Goal: Information Seeking & Learning: Learn about a topic

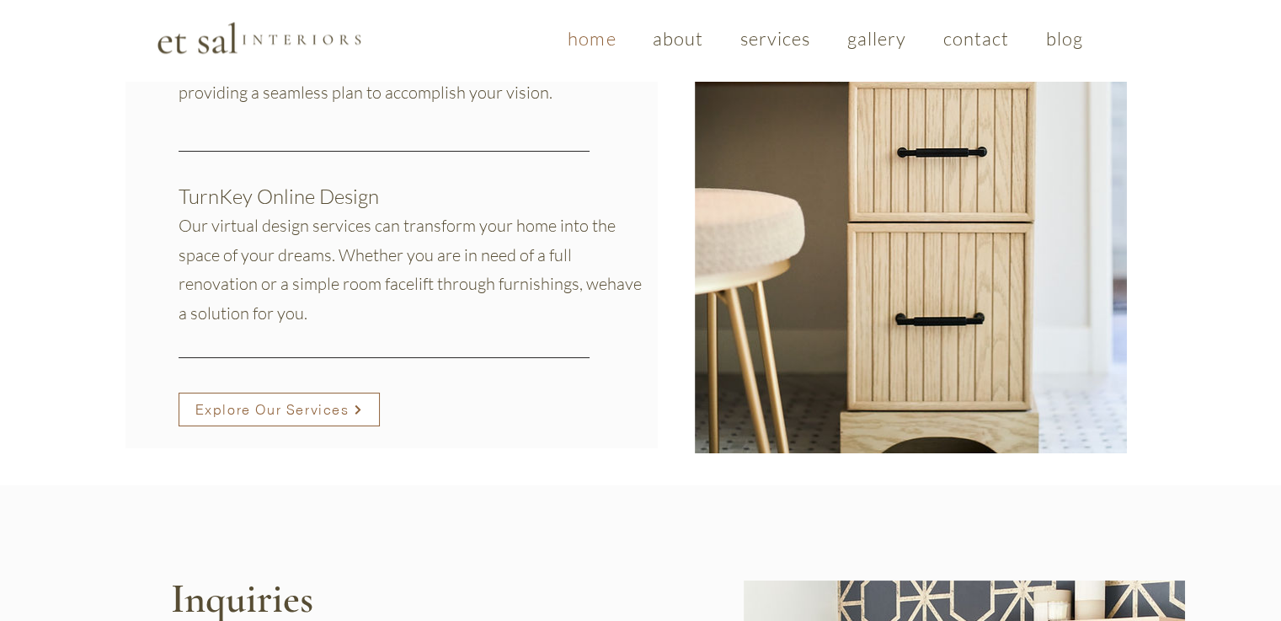
scroll to position [2021, 0]
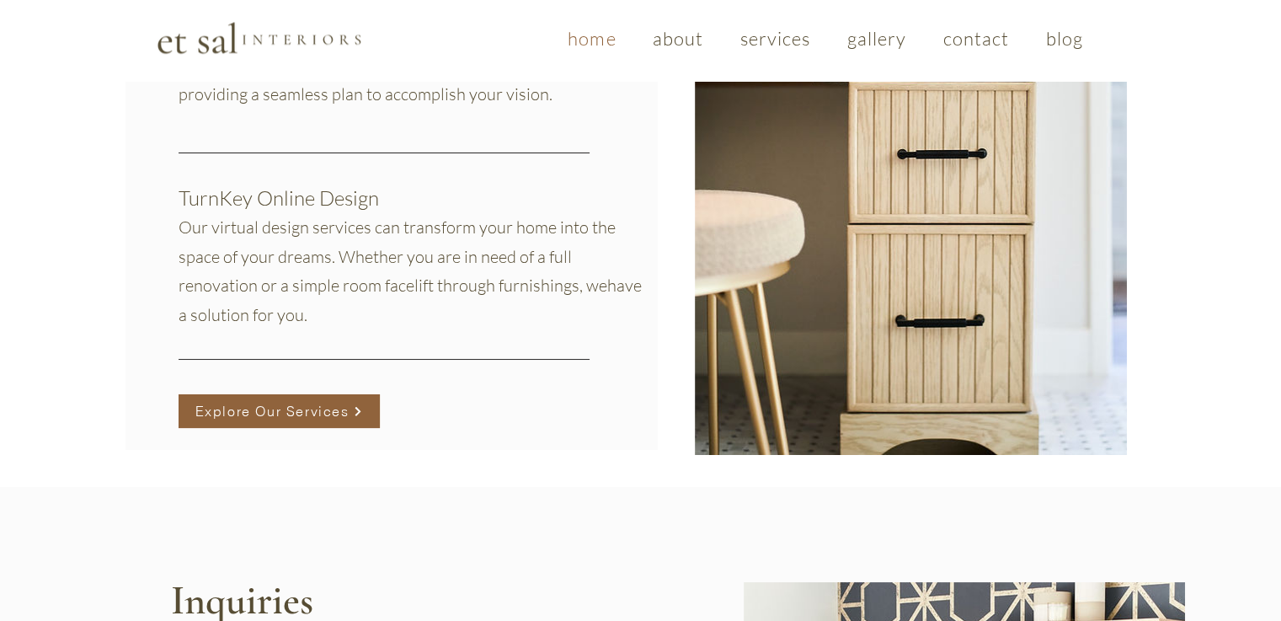
click at [339, 398] on span "Explore Our Services" at bounding box center [279, 411] width 200 height 32
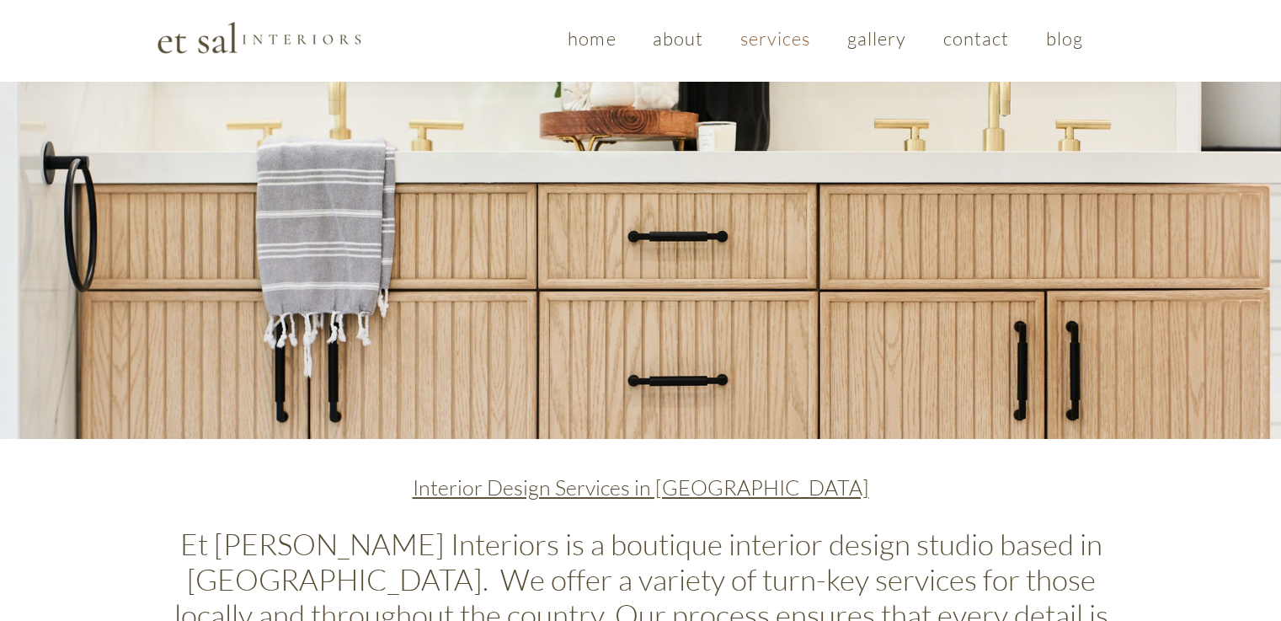
scroll to position [47, 0]
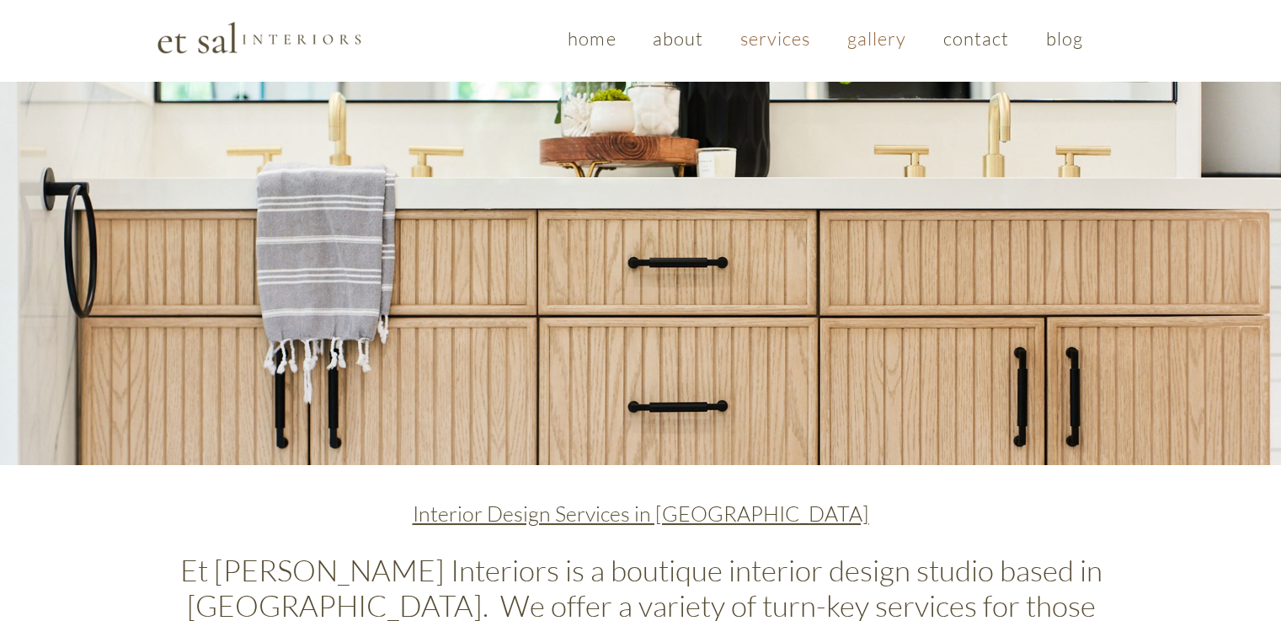
click at [876, 36] on span "gallery" at bounding box center [877, 38] width 60 height 23
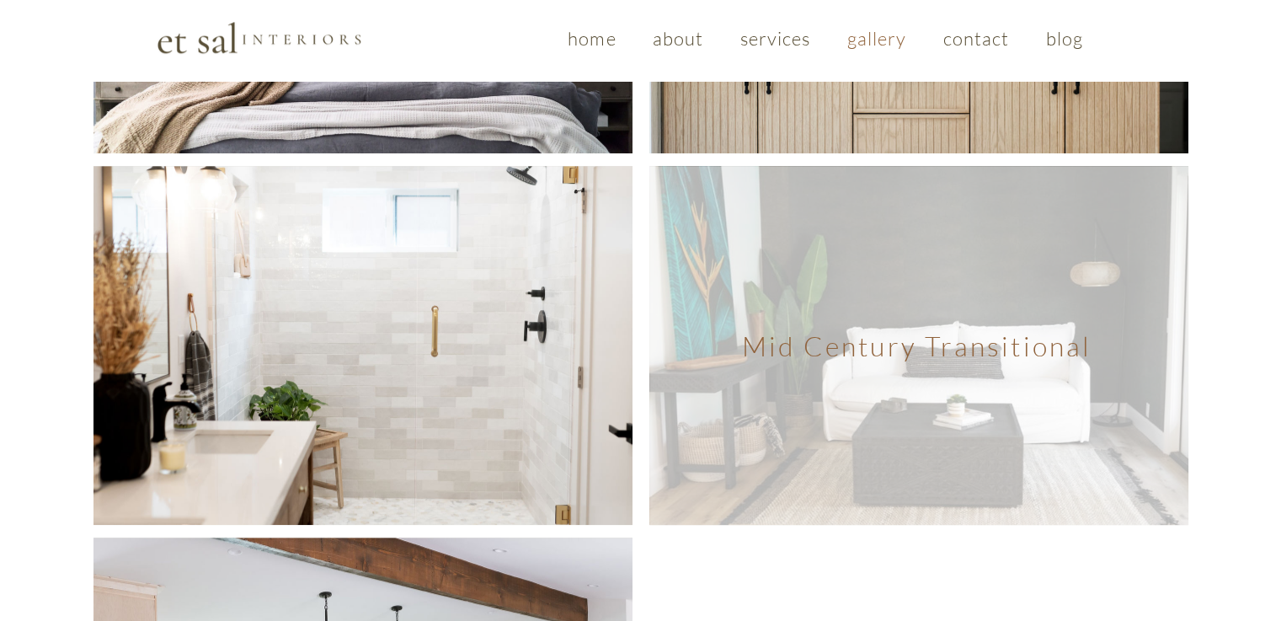
scroll to position [873, 0]
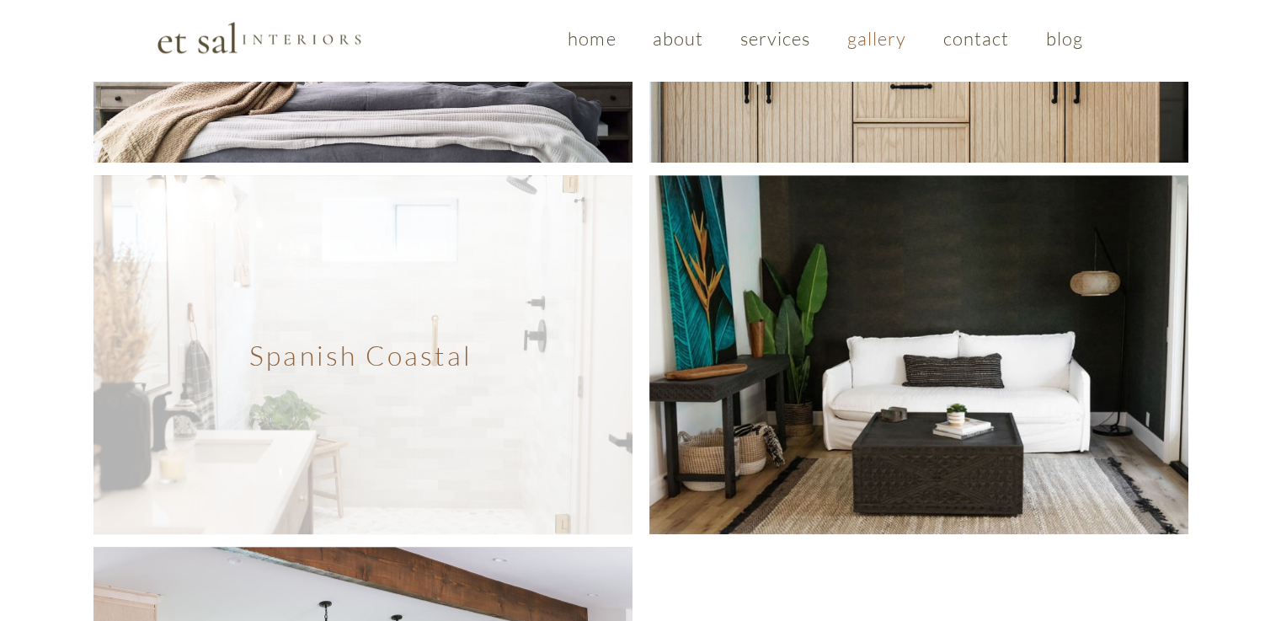
click at [400, 262] on span "Spanish Coastal" at bounding box center [362, 354] width 539 height 359
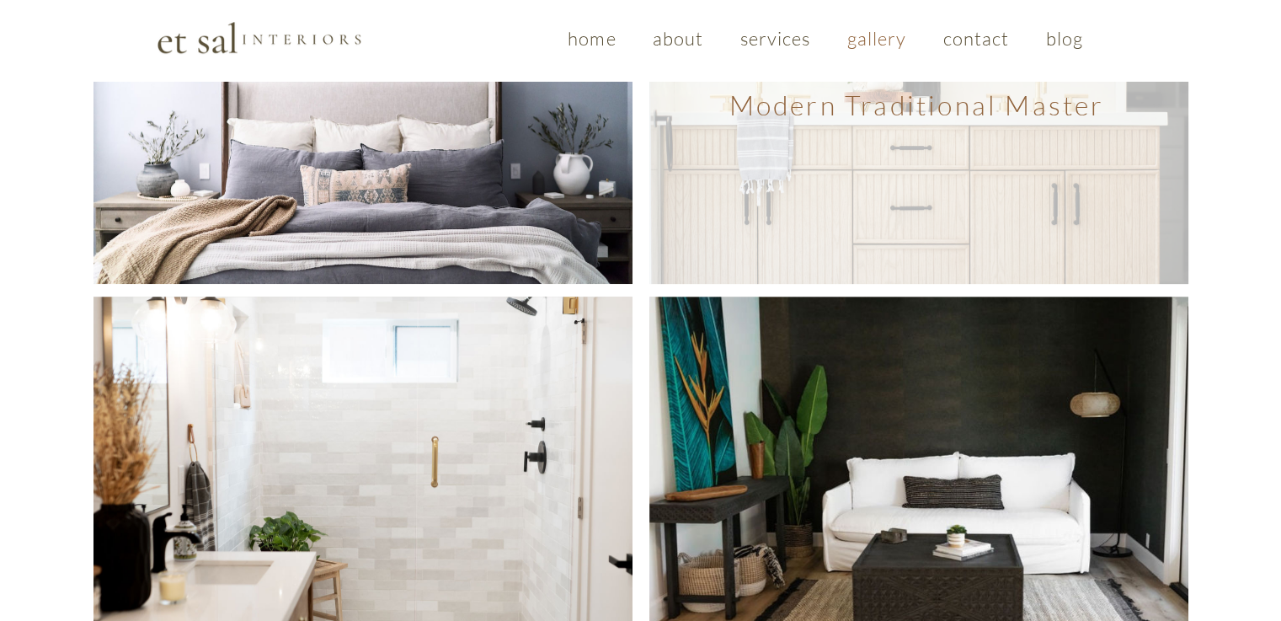
scroll to position [620, 0]
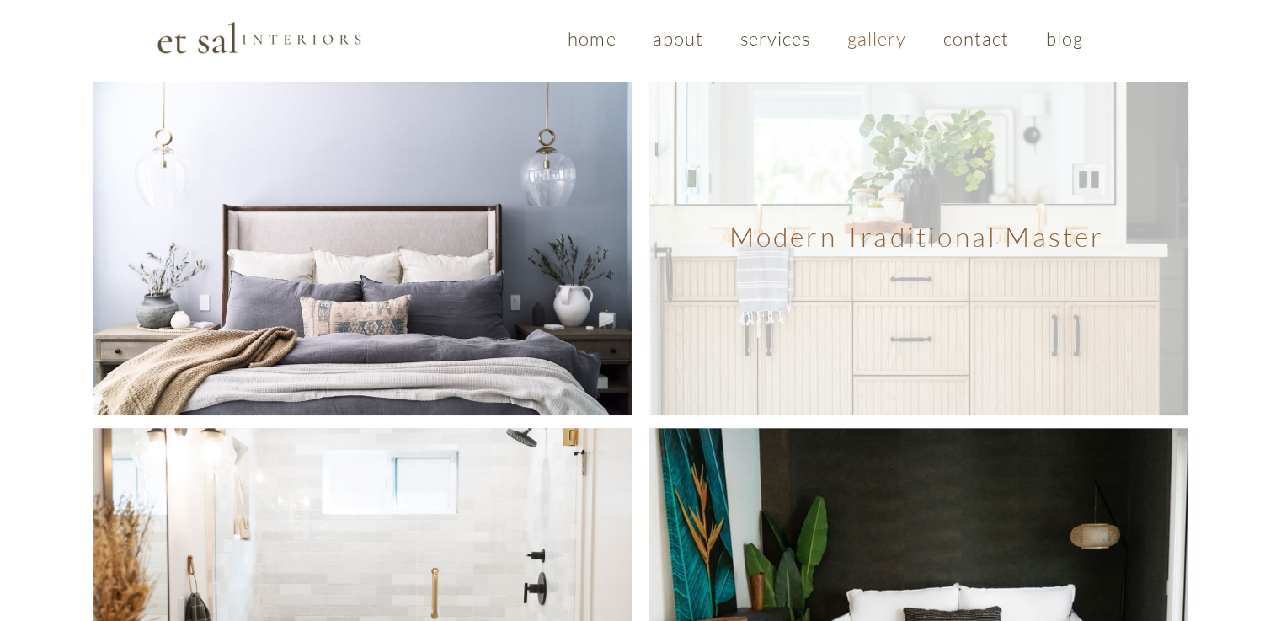
click at [900, 220] on span "Modern Traditional Master" at bounding box center [917, 236] width 376 height 33
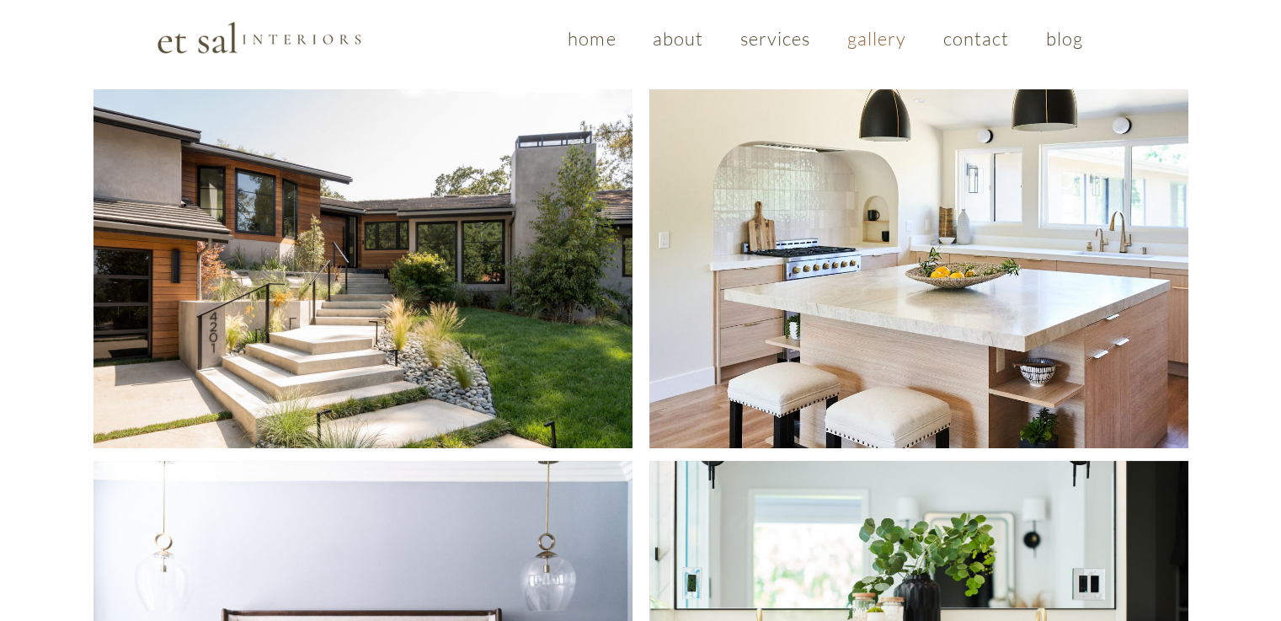
scroll to position [0, 0]
